Goal: Check status

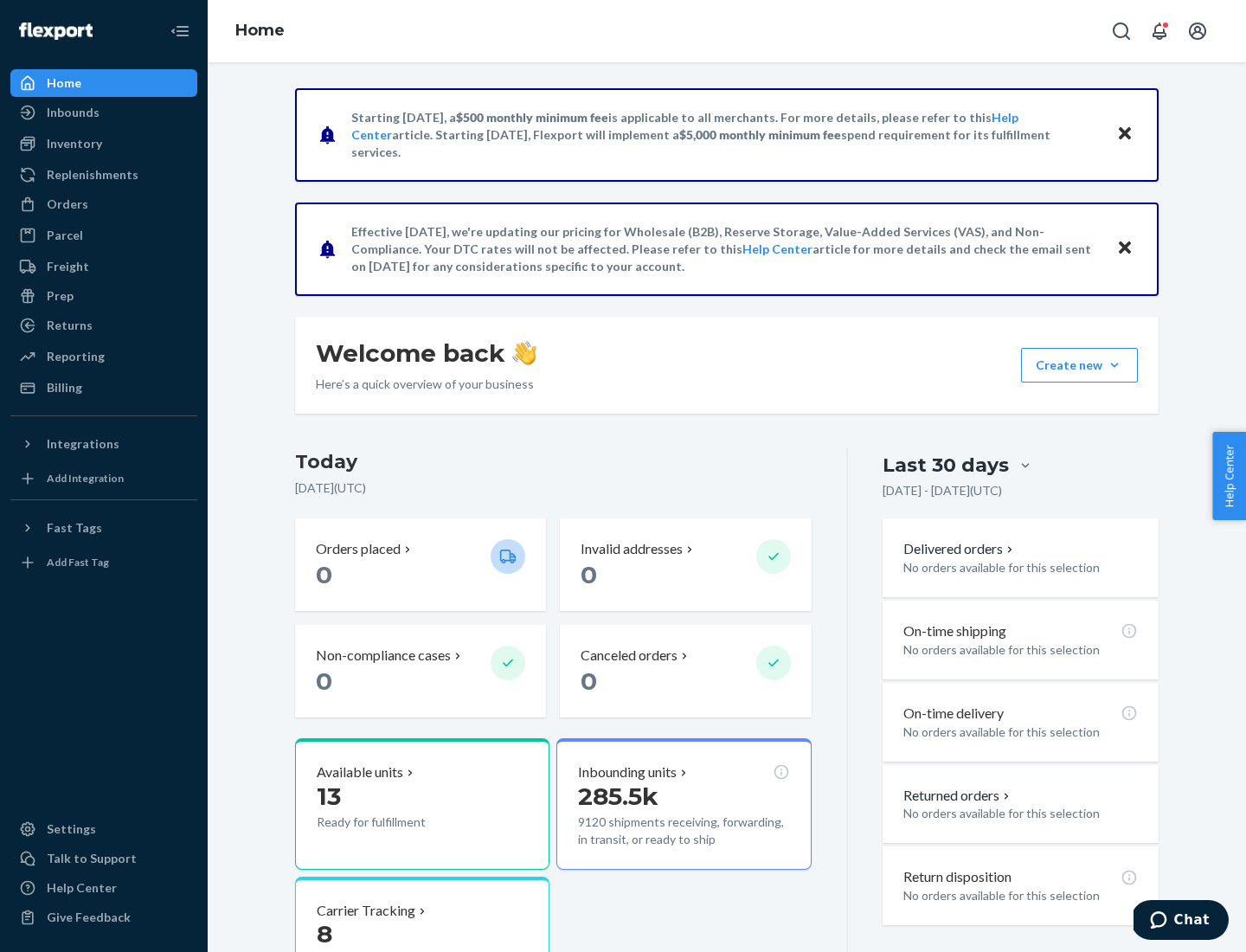
click at [1114, 365] on button "Create new Create new inbound Create new order Create new product" at bounding box center [1079, 365] width 117 height 35
click at [72, 112] on div "Inbounds" at bounding box center [73, 113] width 53 height 18
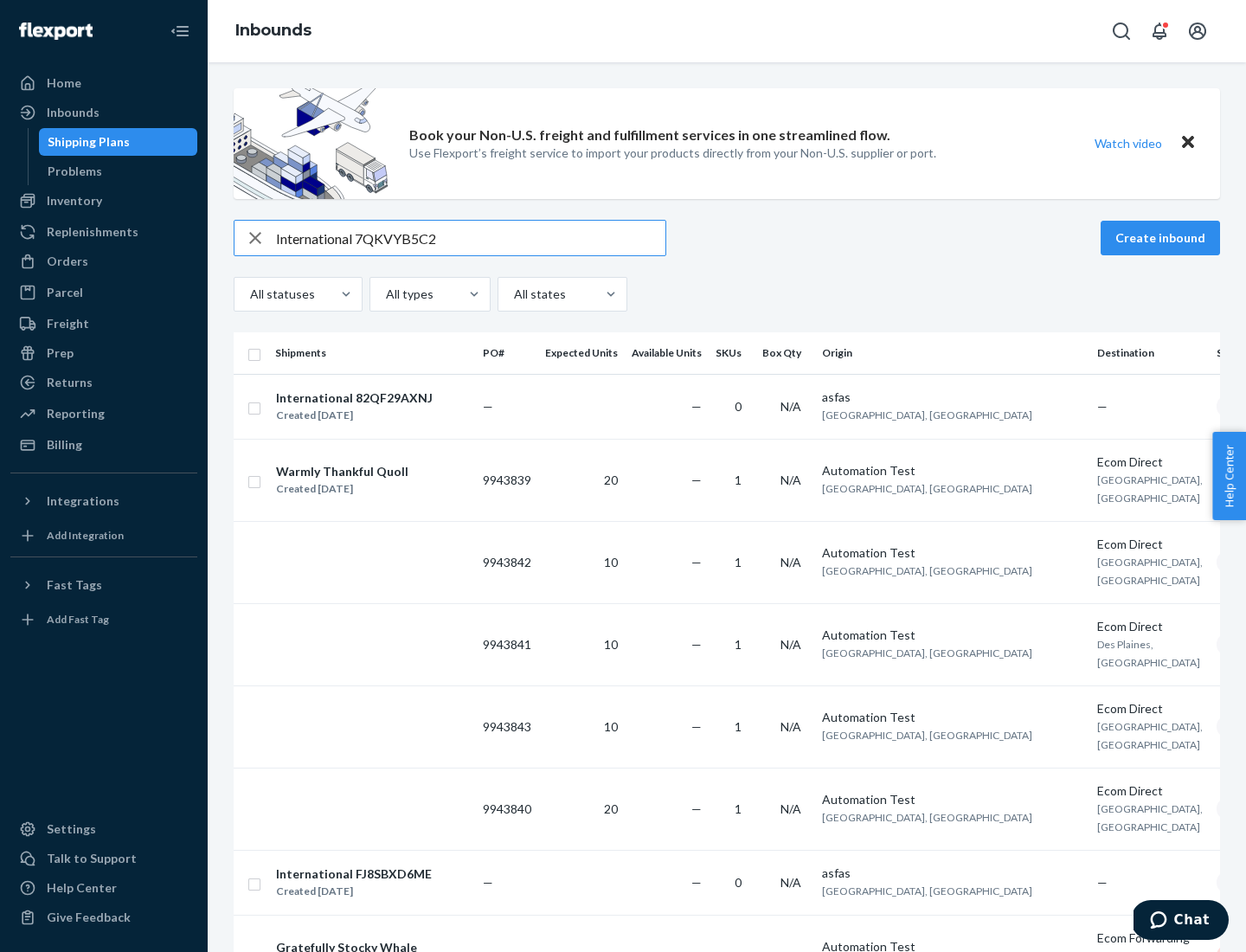
type input "International 7QKVYB5C29"
click at [383, 406] on div "Created [DATE]" at bounding box center [354, 415] width 157 height 18
